Goal: Browse casually: Explore the website without a specific task or goal

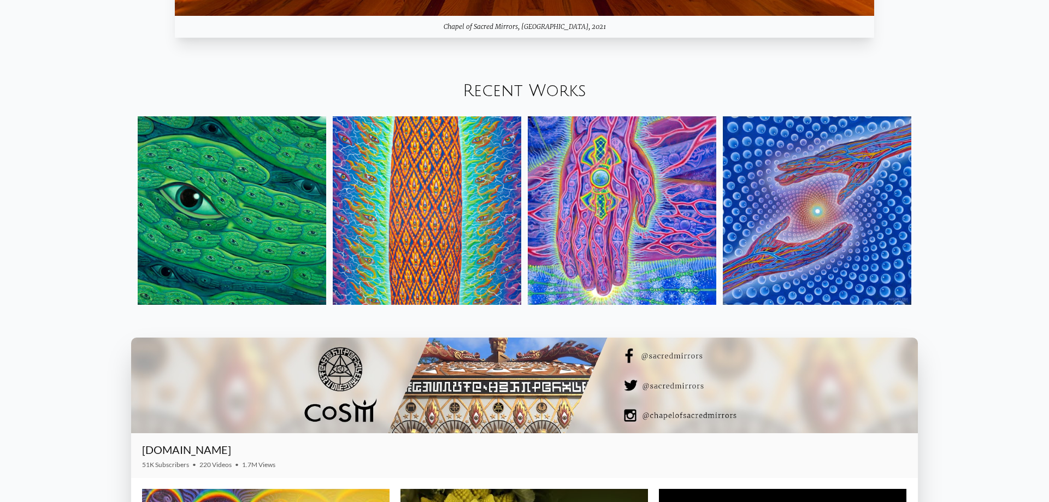
scroll to position [1449, 0]
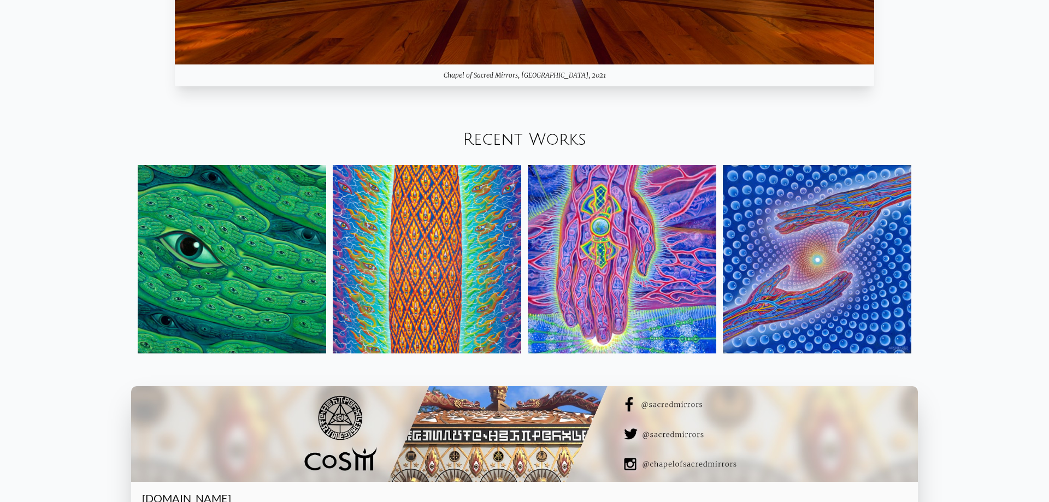
click at [192, 229] on img at bounding box center [232, 259] width 188 height 188
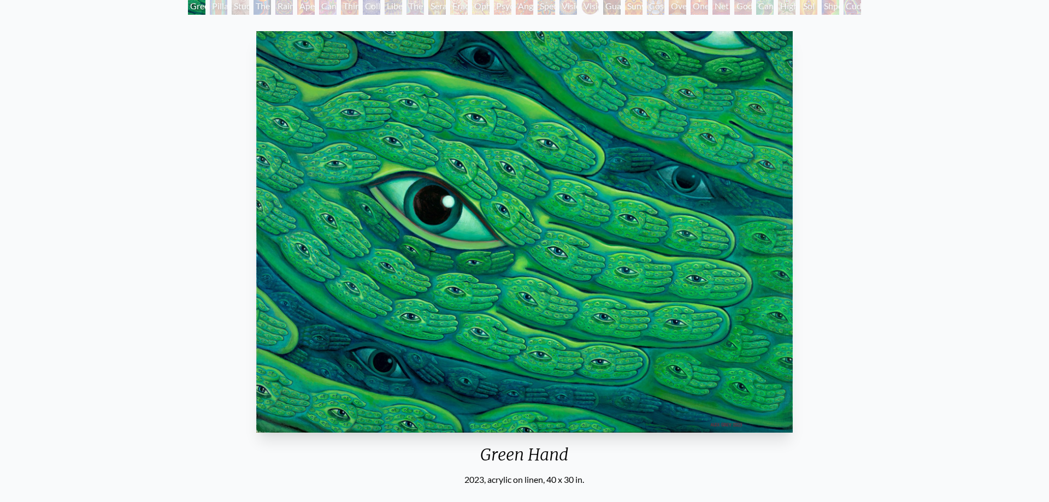
scroll to position [56, 0]
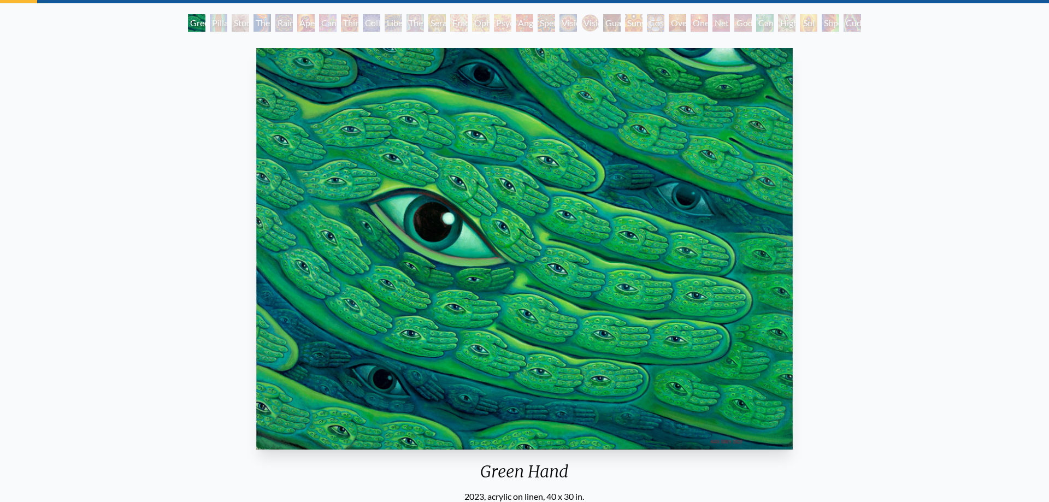
click at [205, 28] on div "Green Hand" at bounding box center [196, 22] width 17 height 17
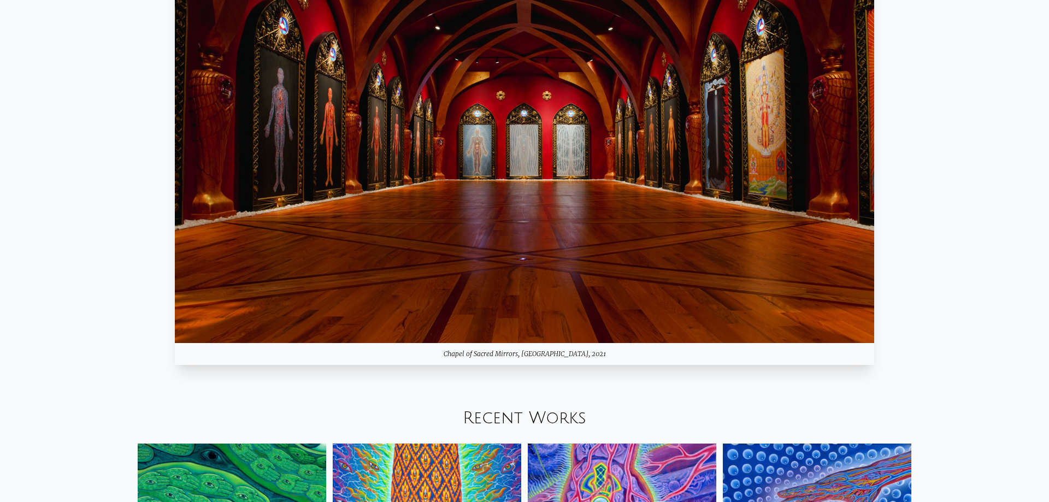
scroll to position [1449, 0]
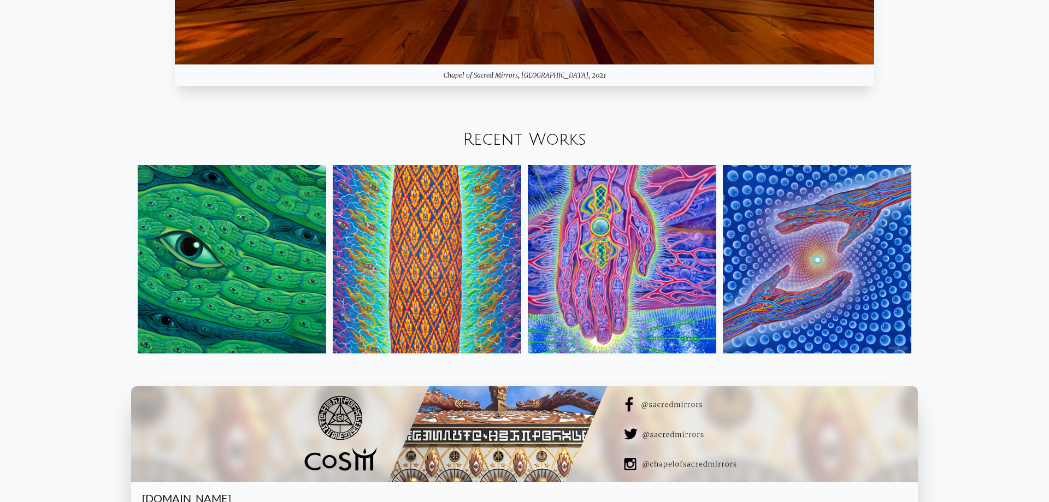
click at [852, 261] on img at bounding box center [817, 259] width 188 height 188
